Goal: Task Accomplishment & Management: Manage account settings

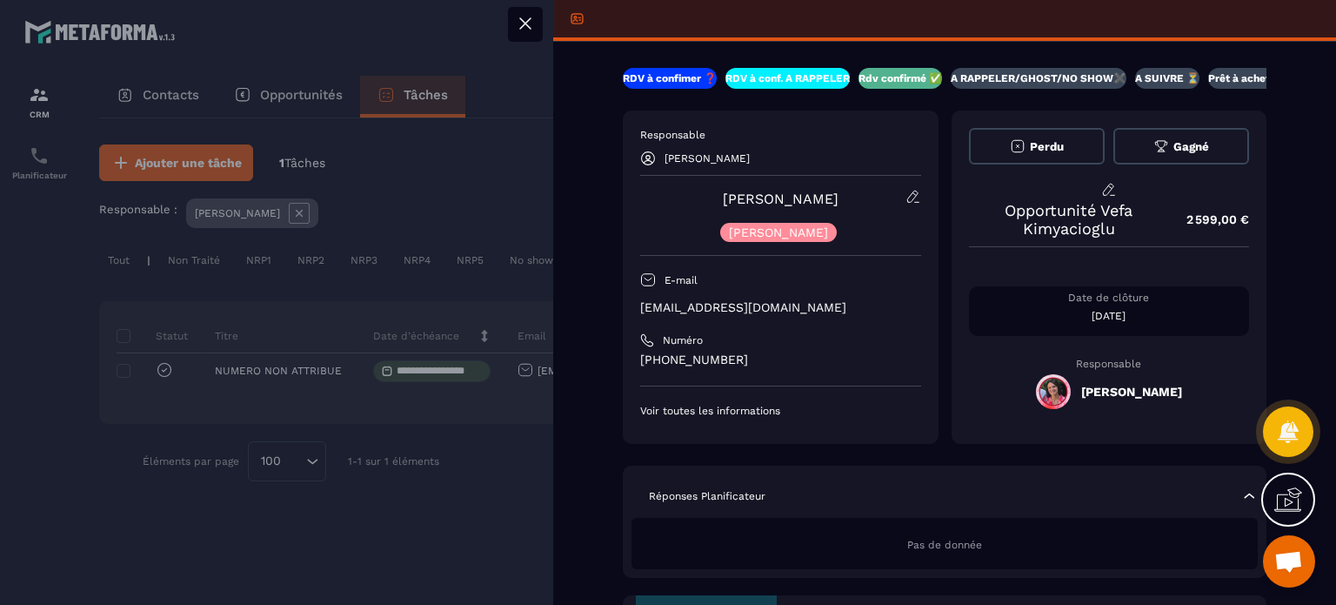
click at [532, 23] on icon at bounding box center [525, 23] width 21 height 21
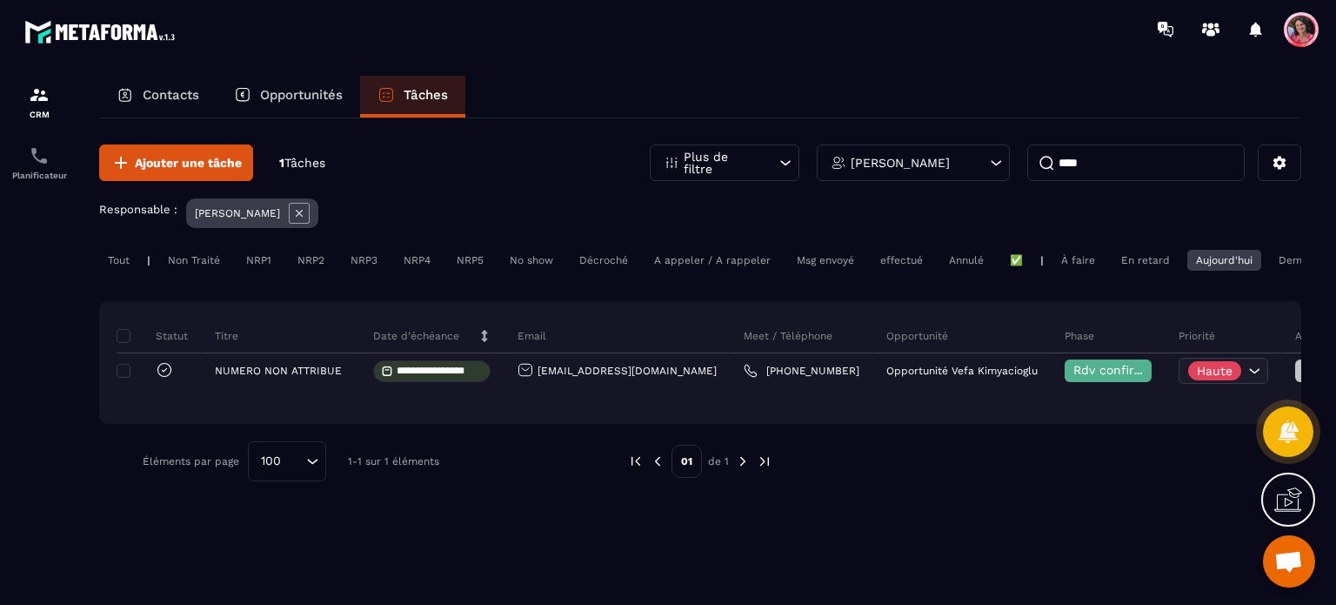
click at [306, 87] on p "Opportunités" at bounding box center [301, 95] width 83 height 16
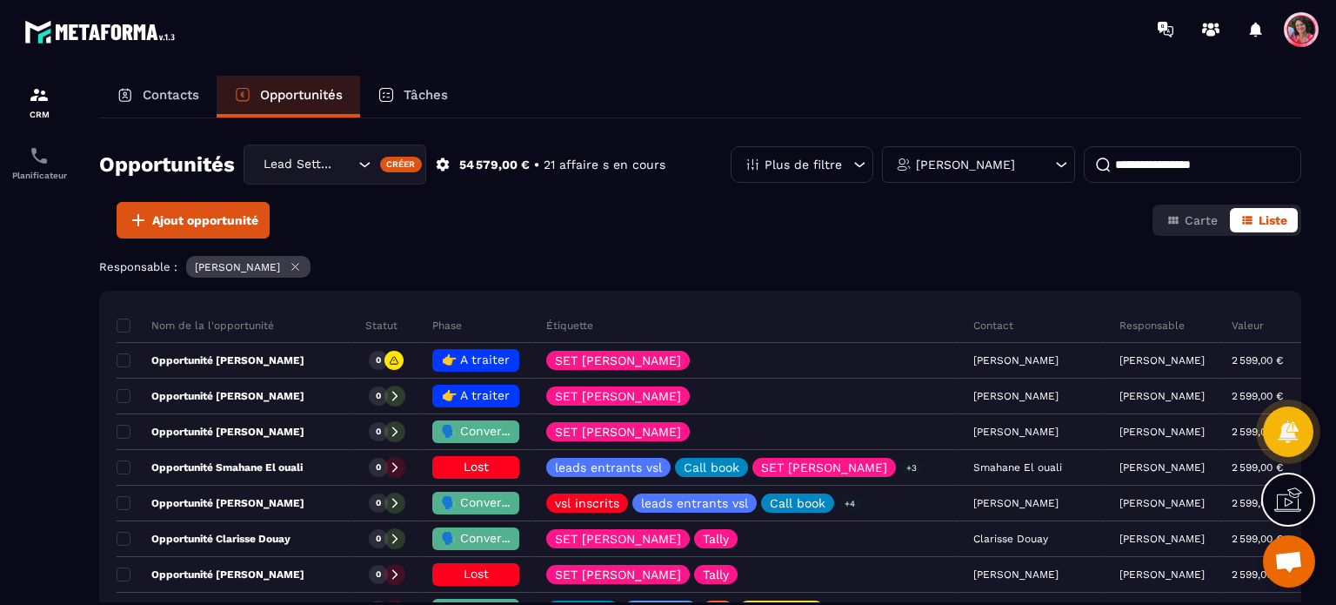
click at [1173, 170] on input at bounding box center [1192, 164] width 217 height 37
type input "****"
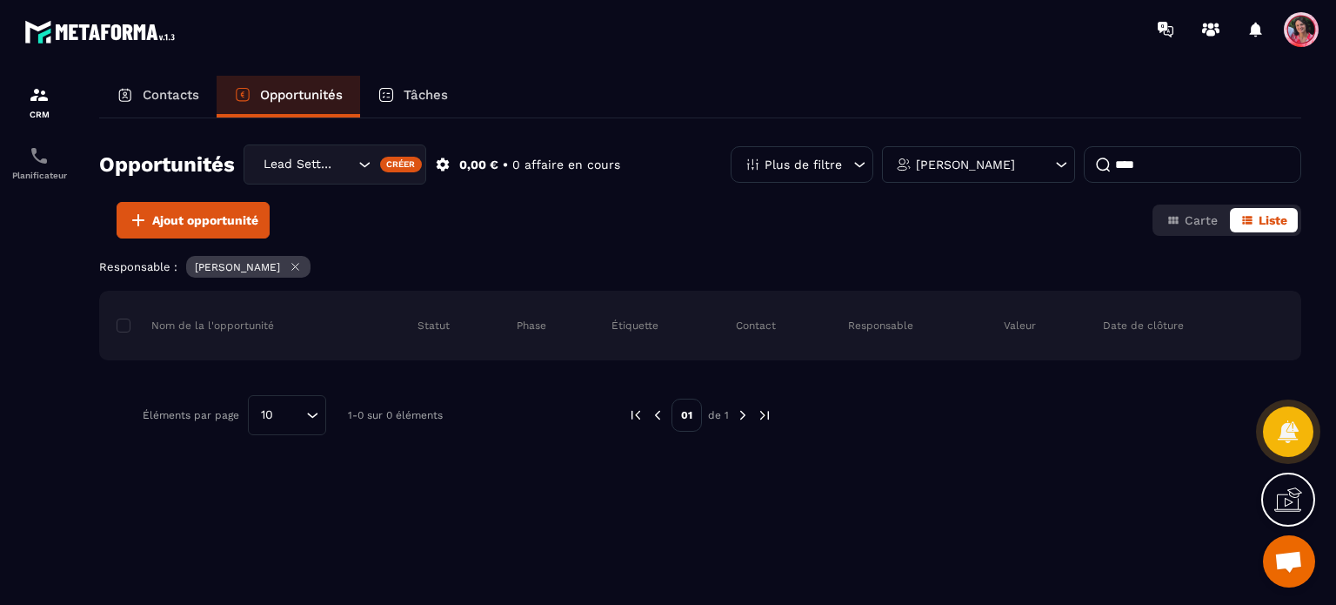
click at [327, 170] on div "Lead Setting" at bounding box center [306, 164] width 98 height 19
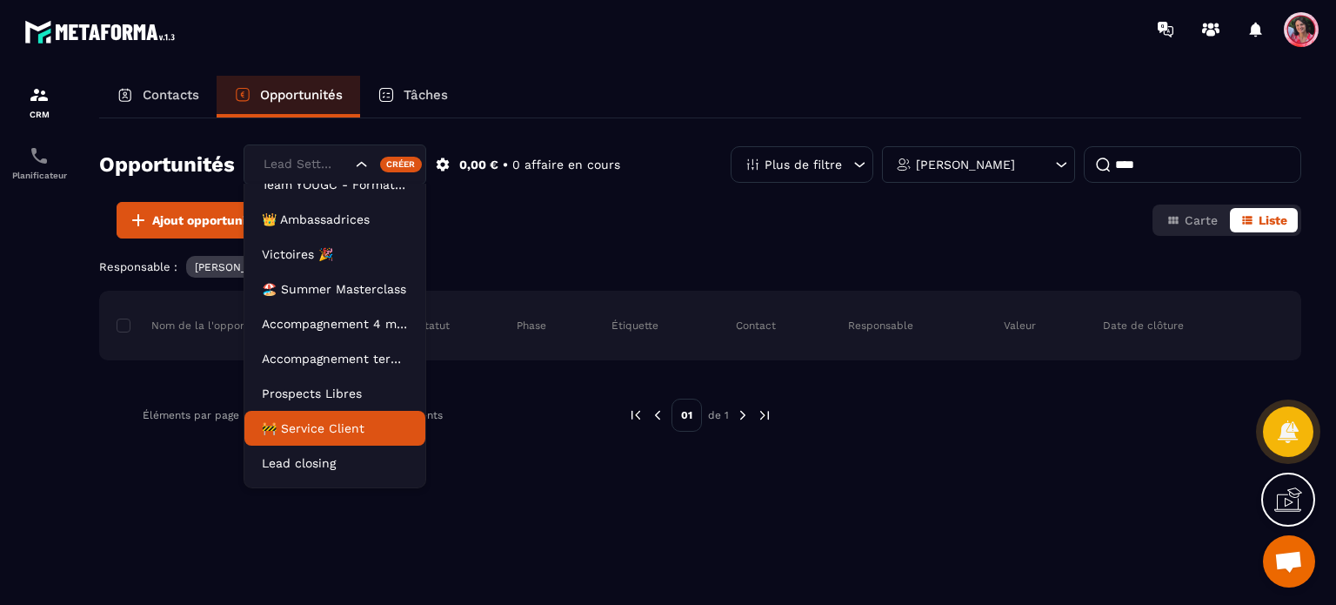
scroll to position [78, 0]
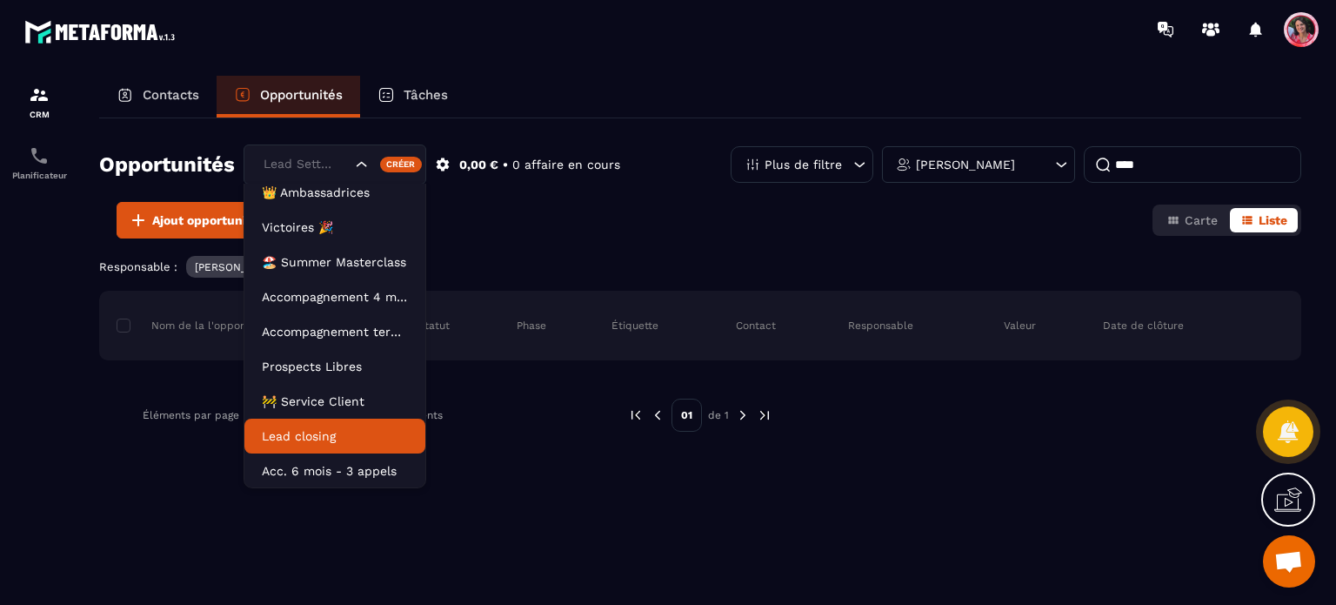
click at [324, 431] on p "Lead closing" at bounding box center [335, 435] width 146 height 17
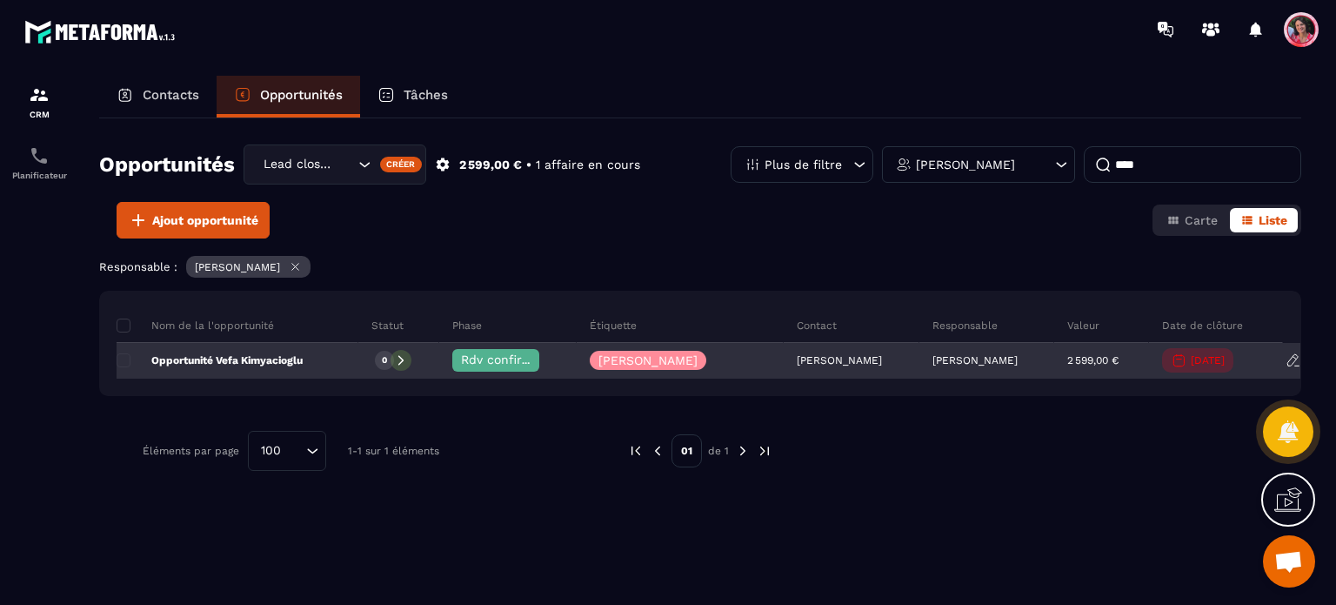
click at [293, 361] on p "Opportunité Vefa Kimyacioglu" at bounding box center [210, 360] width 186 height 14
